Goal: Task Accomplishment & Management: Manage account settings

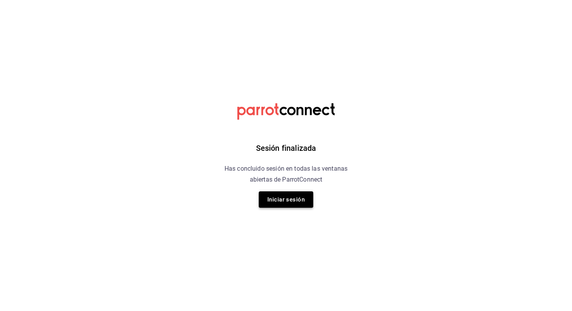
click at [275, 205] on button "Iniciar sesión" at bounding box center [286, 199] width 55 height 16
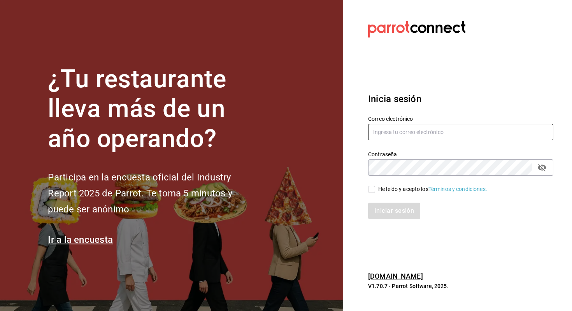
type input "[EMAIL_ADDRESS][DOMAIN_NAME]"
click at [394, 186] on div "He leído y acepto los Términos y condiciones." at bounding box center [432, 189] width 109 height 8
click at [375, 186] on input "He leído y acepto los Términos y condiciones." at bounding box center [371, 189] width 7 height 7
checkbox input "true"
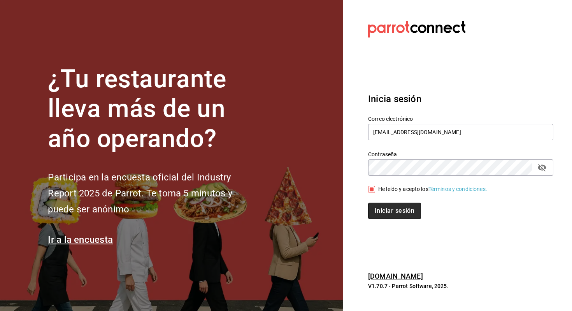
click at [383, 202] on button "Iniciar sesión" at bounding box center [394, 210] width 53 height 16
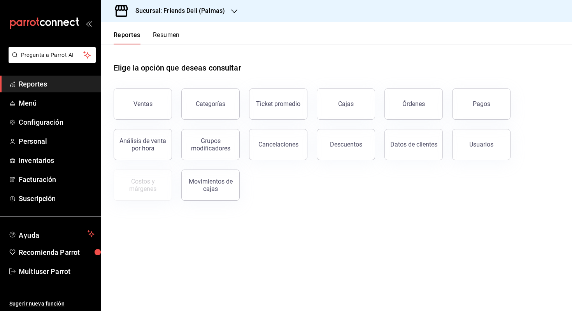
click at [170, 36] on button "Resumen" at bounding box center [166, 37] width 27 height 13
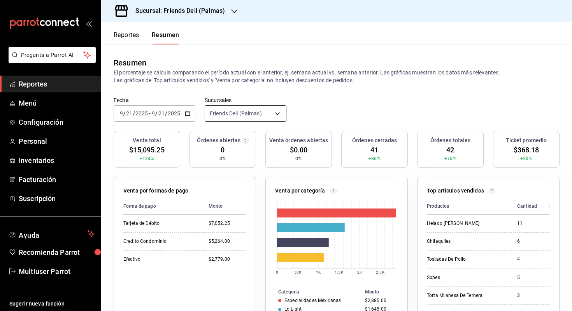
click at [248, 118] on body "Pregunta a Parrot AI Reportes Menú Configuración Personal Inventarios Facturaci…" at bounding box center [286, 155] width 572 height 311
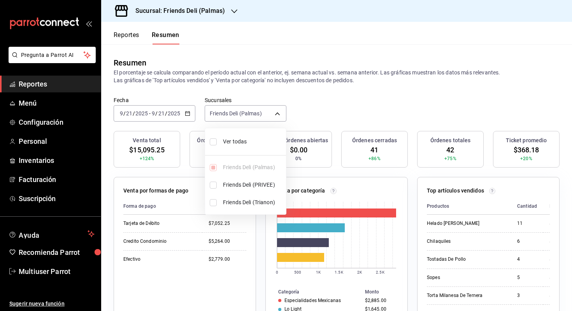
click at [247, 136] on li "Ver todas" at bounding box center [245, 141] width 81 height 21
type input "[object Object],[object Object],[object Object]"
checkbox input "true"
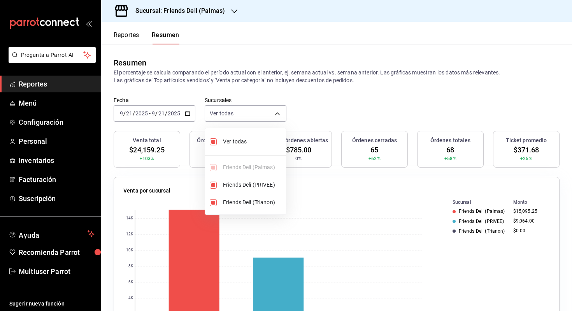
click at [347, 113] on div at bounding box center [286, 155] width 572 height 311
